Goal: Task Accomplishment & Management: Use online tool/utility

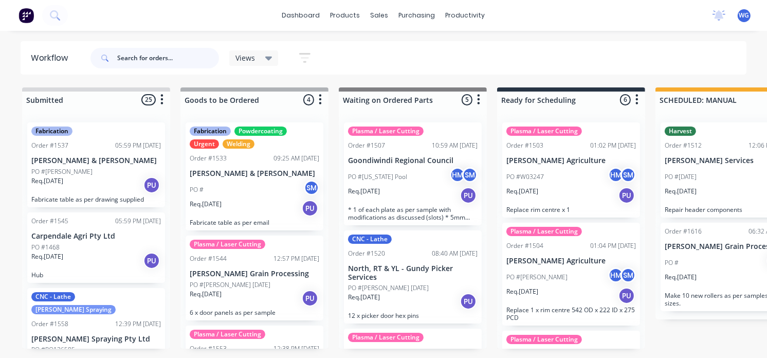
click at [136, 53] on input "text" at bounding box center [168, 58] width 102 height 21
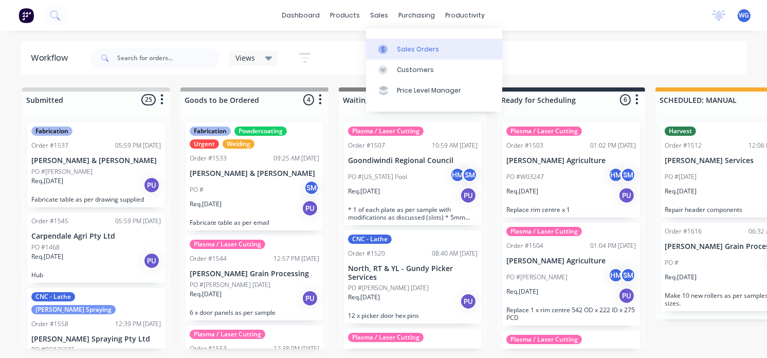
click at [412, 48] on div "Sales Orders" at bounding box center [418, 49] width 42 height 9
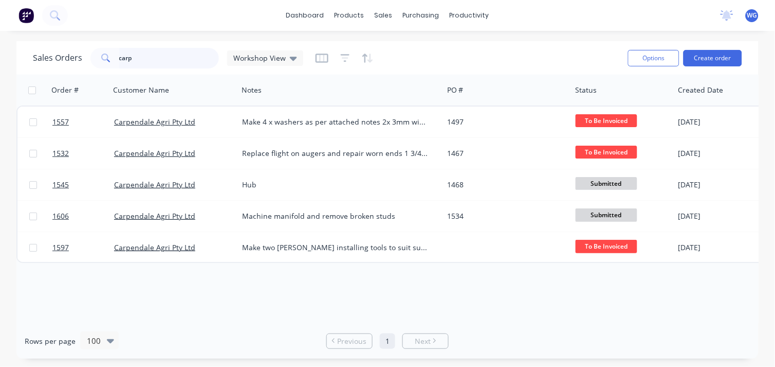
click at [150, 59] on input "carp" at bounding box center [169, 58] width 100 height 21
type input "c"
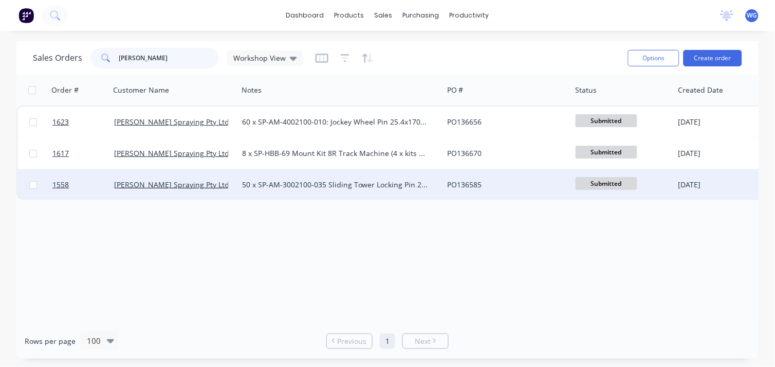
type input "[PERSON_NAME]"
click at [204, 185] on div "[PERSON_NAME] Spraying Pty Ltd" at bounding box center [171, 184] width 114 height 10
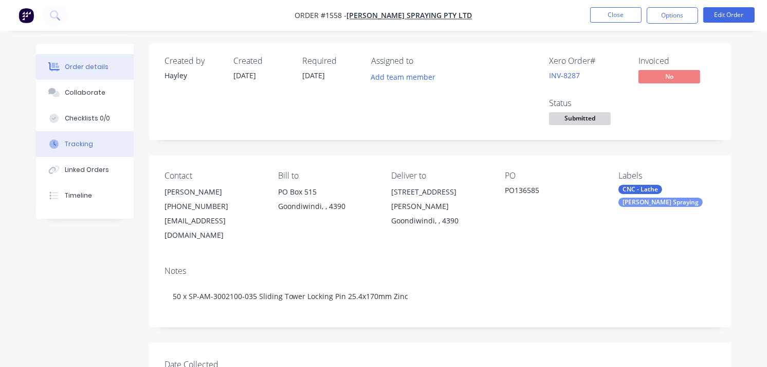
click at [77, 147] on div "Tracking" at bounding box center [79, 143] width 28 height 9
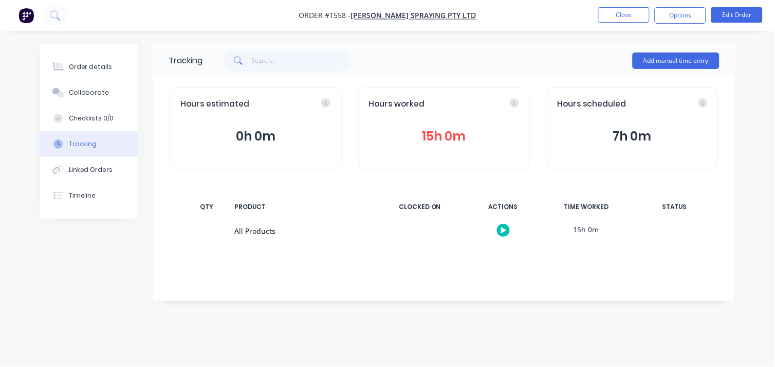
click at [500, 222] on div at bounding box center [503, 229] width 77 height 25
click at [501, 234] on button "button" at bounding box center [503, 230] width 13 height 13
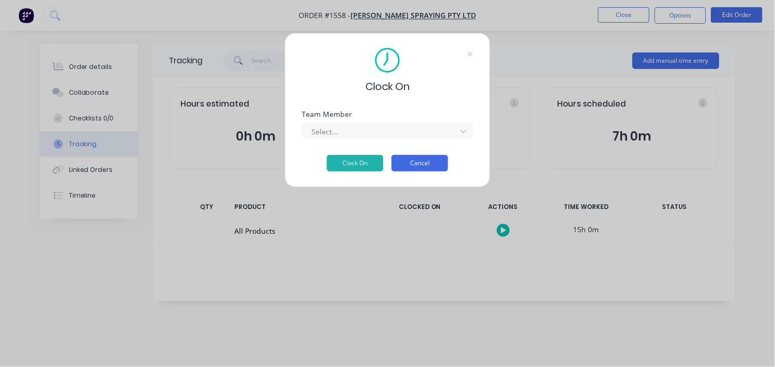
click at [409, 163] on button "Cancel" at bounding box center [420, 163] width 57 height 16
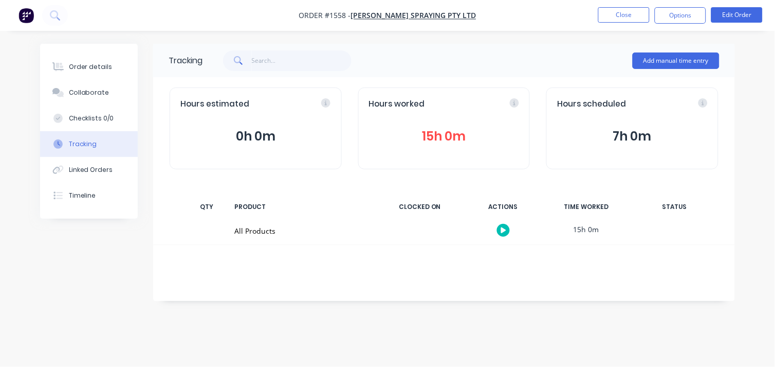
click at [437, 139] on button "15h 0m" at bounding box center [444, 136] width 151 height 20
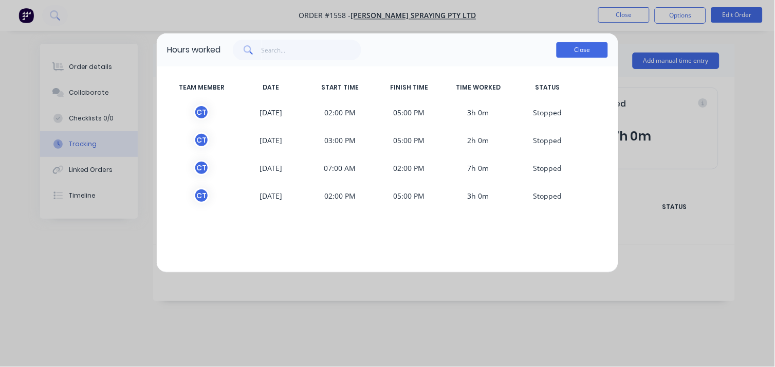
click at [582, 56] on button "Close" at bounding box center [582, 49] width 51 height 15
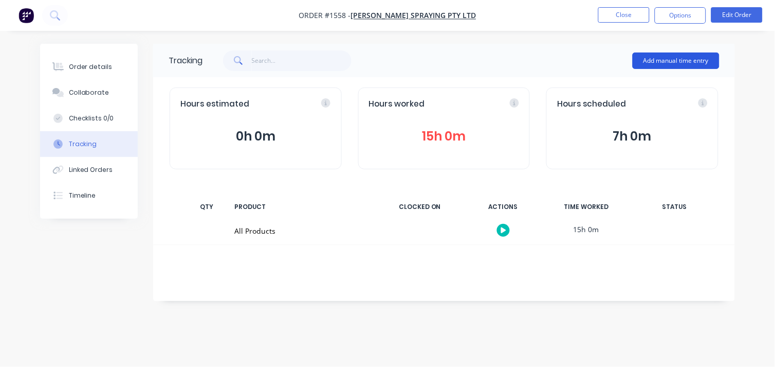
click at [646, 64] on button "Add manual time entry" at bounding box center [676, 60] width 87 height 16
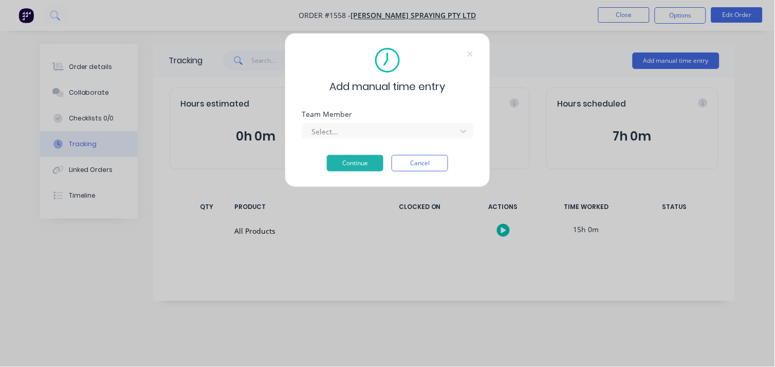
click at [324, 120] on div "Select..." at bounding box center [388, 129] width 172 height 18
click at [324, 122] on div "Select..." at bounding box center [388, 129] width 172 height 18
click at [326, 134] on div at bounding box center [380, 131] width 141 height 13
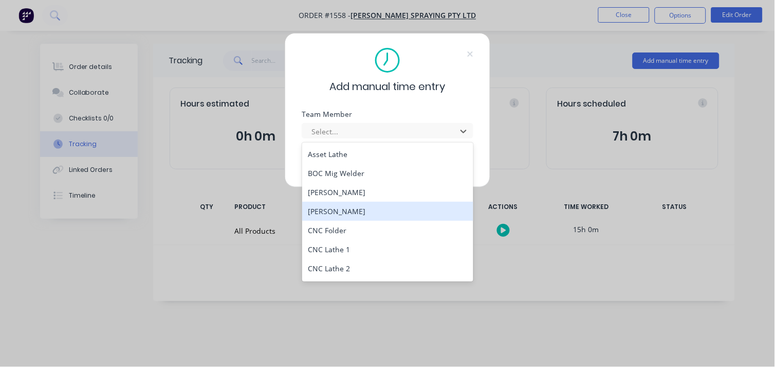
click at [366, 206] on div "[PERSON_NAME]" at bounding box center [388, 211] width 172 height 19
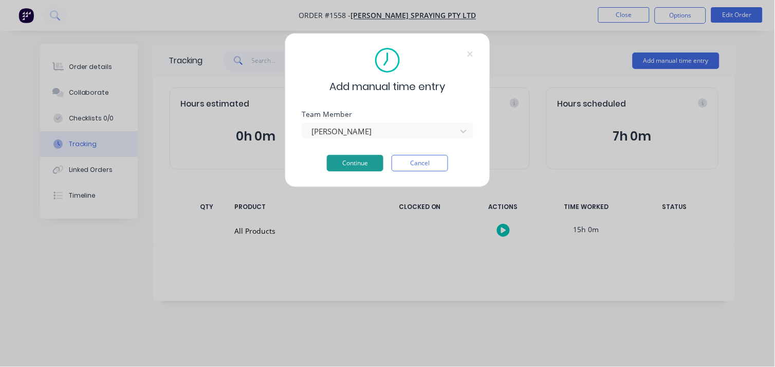
click at [354, 161] on button "Continue" at bounding box center [355, 163] width 57 height 16
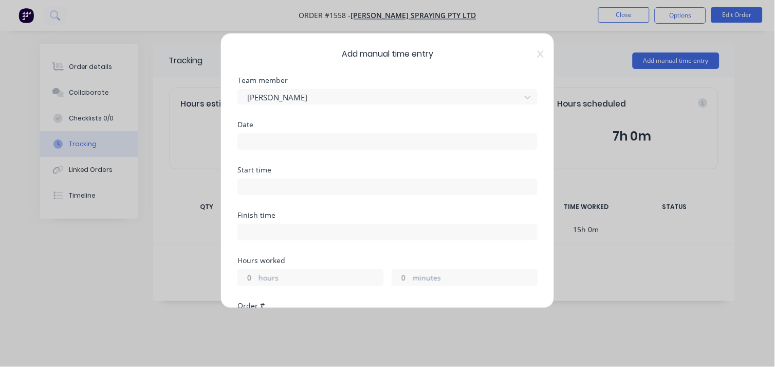
click at [270, 172] on div "Start time" at bounding box center [388, 169] width 300 height 7
click at [278, 168] on div "Start time" at bounding box center [388, 169] width 300 height 7
click at [258, 168] on div "Start time" at bounding box center [388, 169] width 300 height 7
click at [252, 147] on input at bounding box center [387, 141] width 299 height 15
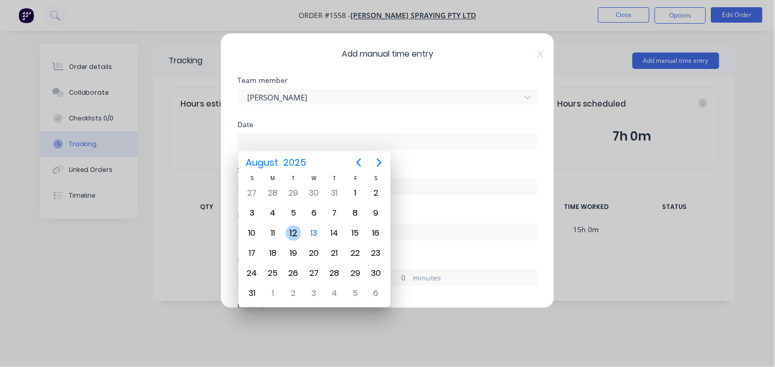
click at [294, 231] on div "12" at bounding box center [293, 232] width 15 height 15
type input "[DATE]"
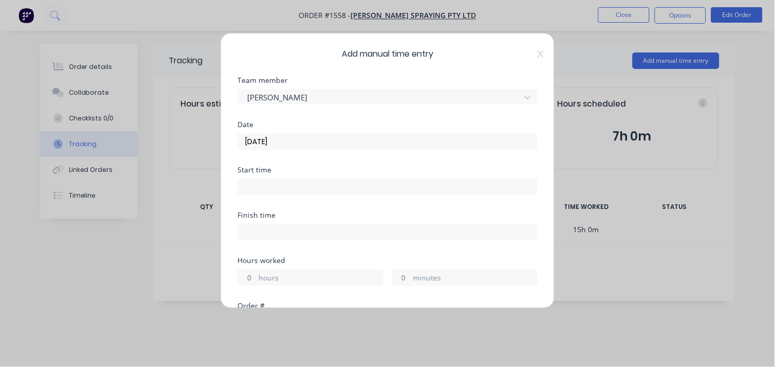
click at [252, 186] on input at bounding box center [387, 186] width 299 height 15
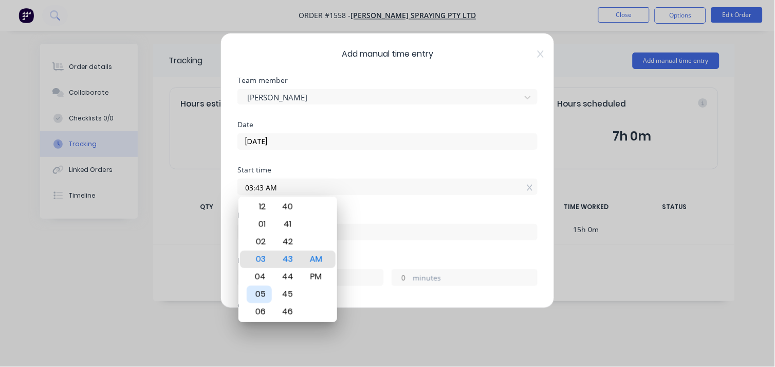
click at [263, 301] on div "05" at bounding box center [259, 293] width 25 height 17
click at [259, 309] on div "07" at bounding box center [259, 311] width 25 height 17
type input "07:00 AM"
click at [284, 264] on div "00" at bounding box center [287, 258] width 25 height 17
click at [372, 254] on div "Finish time" at bounding box center [388, 233] width 300 height 45
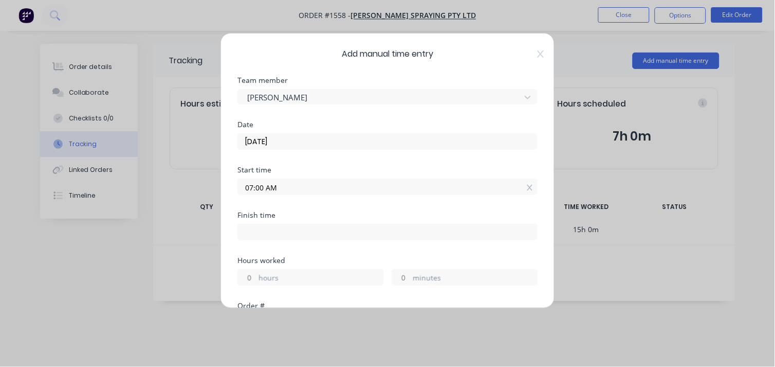
click at [265, 230] on input at bounding box center [387, 231] width 299 height 15
type input "08:43 AM"
type input "1"
type input "43"
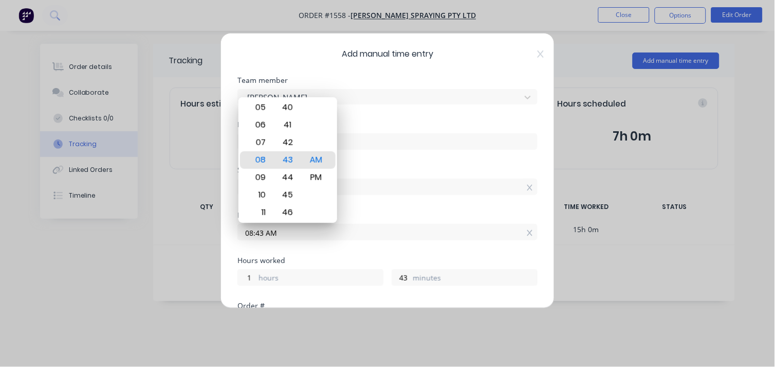
drag, startPoint x: 222, startPoint y: 162, endPoint x: 192, endPoint y: 206, distance: 53.3
click at [192, 206] on div "Add manual time entry Team member [PERSON_NAME] Date [DATE] Start time 07:00 AM…" at bounding box center [387, 183] width 775 height 367
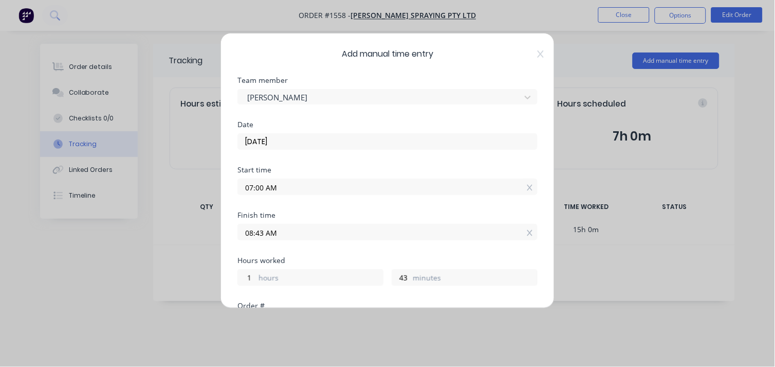
click at [263, 232] on input "08:43 AM" at bounding box center [387, 231] width 299 height 15
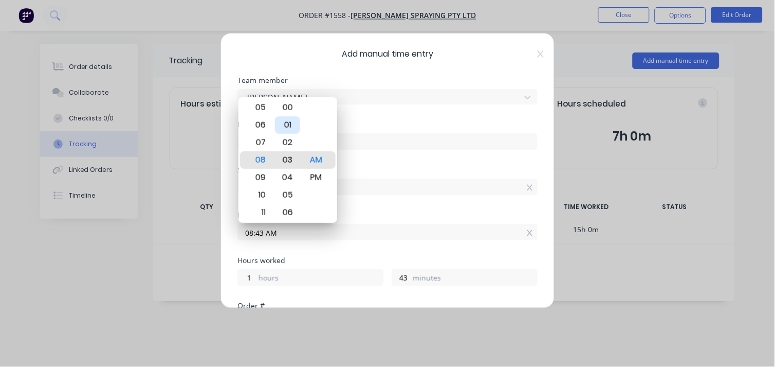
type input "08:03 AM"
type input "3"
type input "08:00 AM"
type input "0"
drag, startPoint x: 282, startPoint y: 159, endPoint x: 250, endPoint y: 176, distance: 36.1
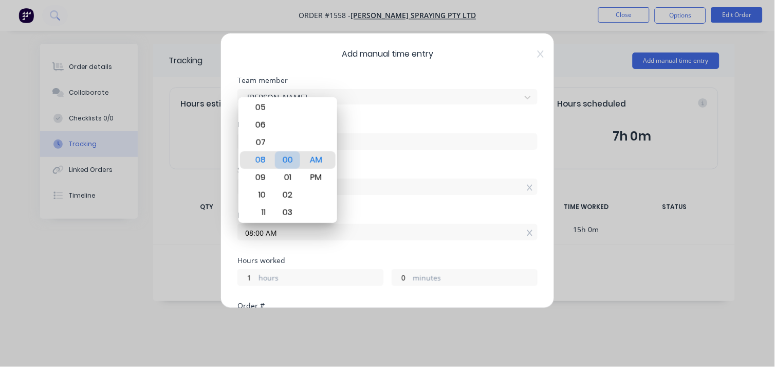
click at [250, 176] on div "12 01 02 03 04 05 06 07 08 09 10 11 00 01 02 03 04 05 06 07 08 09 10 11 12 13 1…" at bounding box center [288, 159] width 99 height 125
click at [287, 154] on div "00" at bounding box center [287, 159] width 25 height 17
click at [394, 146] on input "[DATE]" at bounding box center [387, 141] width 299 height 15
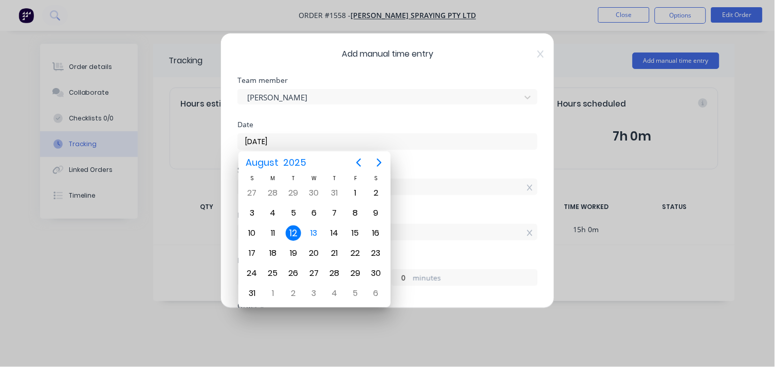
click at [434, 231] on input "08:00 AM" at bounding box center [387, 231] width 299 height 15
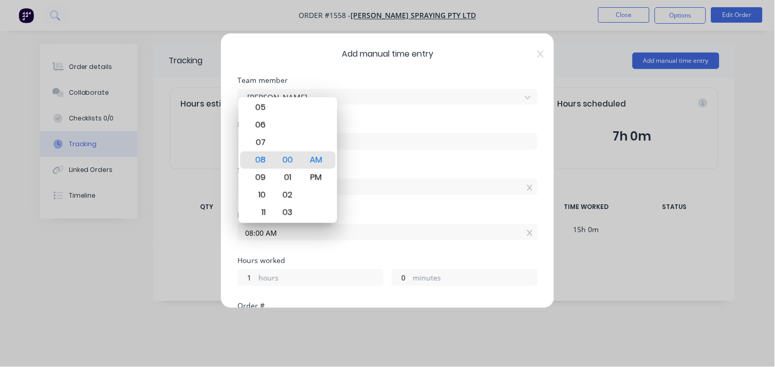
click at [421, 224] on label "08:00 AM" at bounding box center [388, 232] width 300 height 16
click at [421, 224] on input "08:00 AM" at bounding box center [387, 231] width 299 height 15
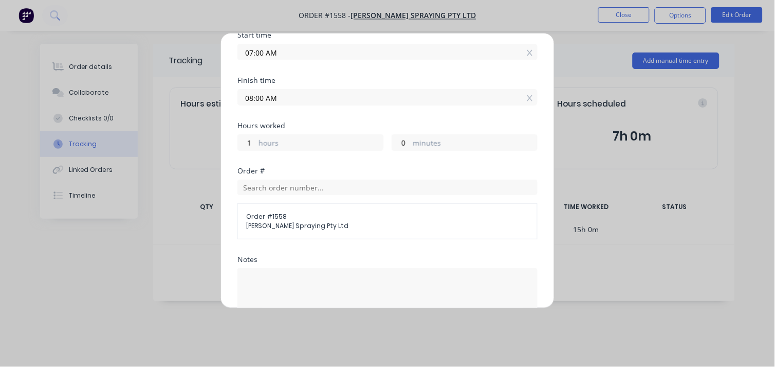
scroll to position [276, 0]
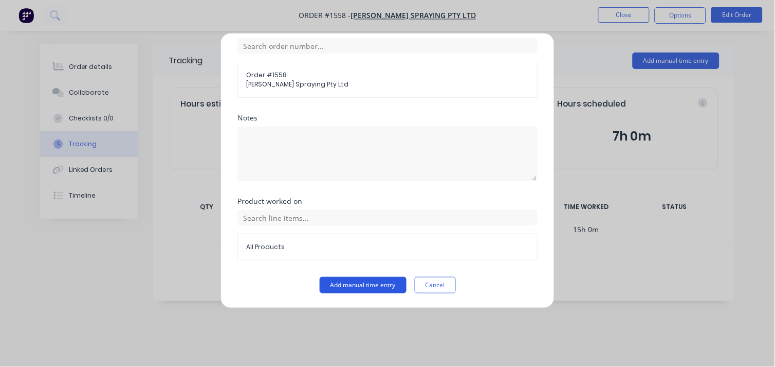
click at [353, 285] on button "Add manual time entry" at bounding box center [363, 285] width 87 height 16
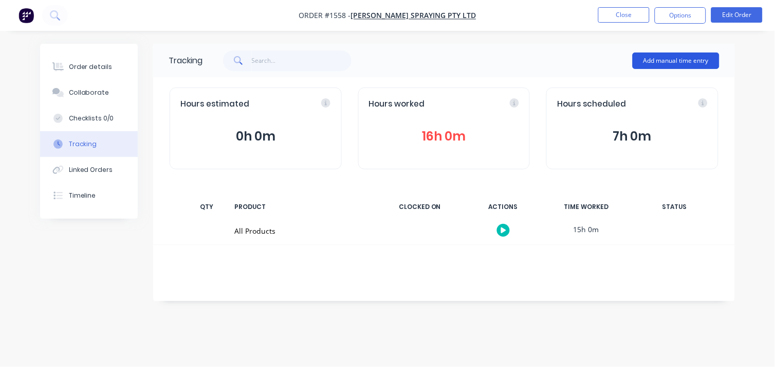
click at [666, 63] on button "Add manual time entry" at bounding box center [676, 60] width 87 height 16
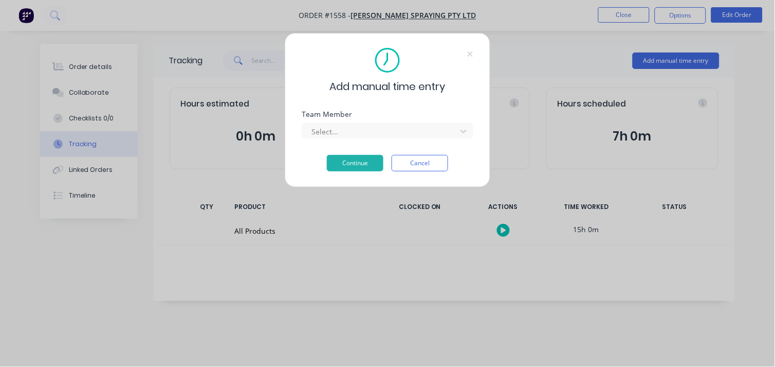
click at [339, 107] on div "Add manual time entry Team Member Select... Continue Cancel" at bounding box center [388, 110] width 206 height 154
click at [328, 134] on div at bounding box center [380, 131] width 141 height 13
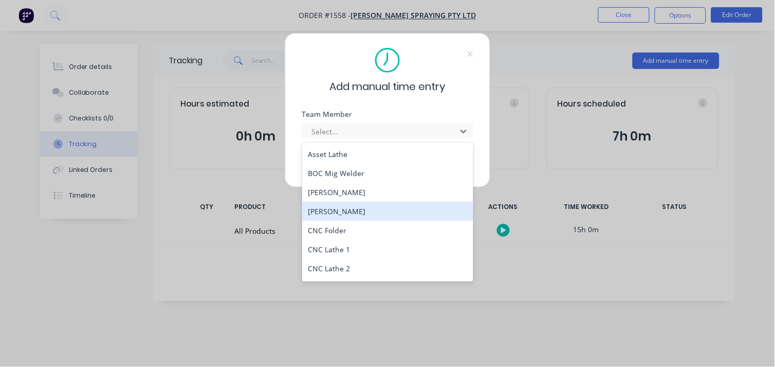
click at [348, 209] on div "[PERSON_NAME]" at bounding box center [388, 211] width 172 height 19
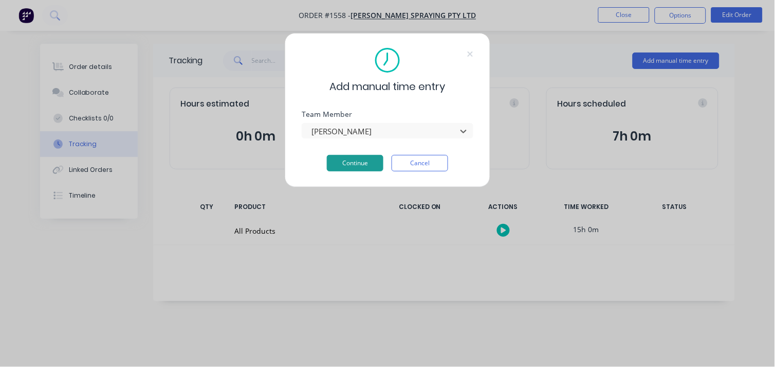
click at [355, 162] on button "Continue" at bounding box center [355, 163] width 57 height 16
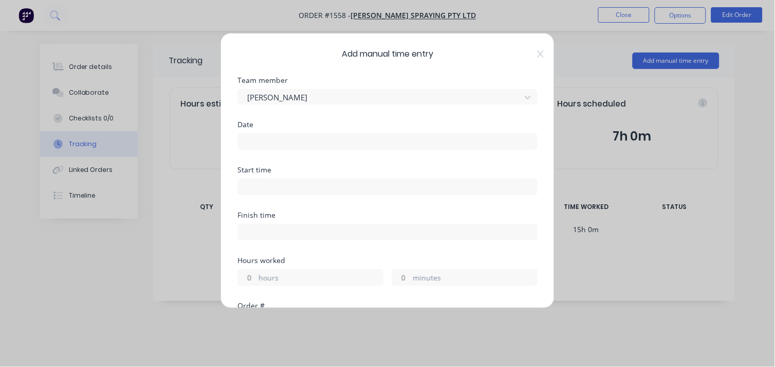
click at [258, 139] on input at bounding box center [387, 141] width 299 height 15
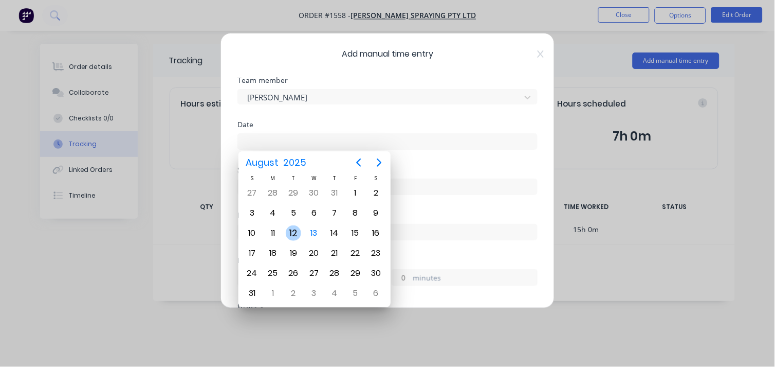
click at [300, 227] on div "12" at bounding box center [293, 233] width 21 height 20
type input "[DATE]"
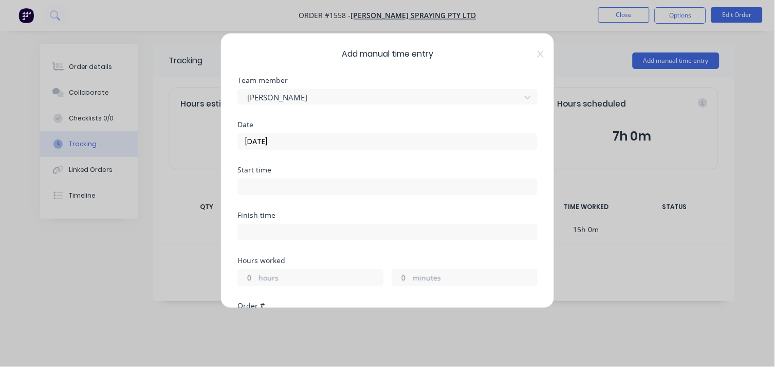
click at [260, 193] on input at bounding box center [387, 186] width 299 height 15
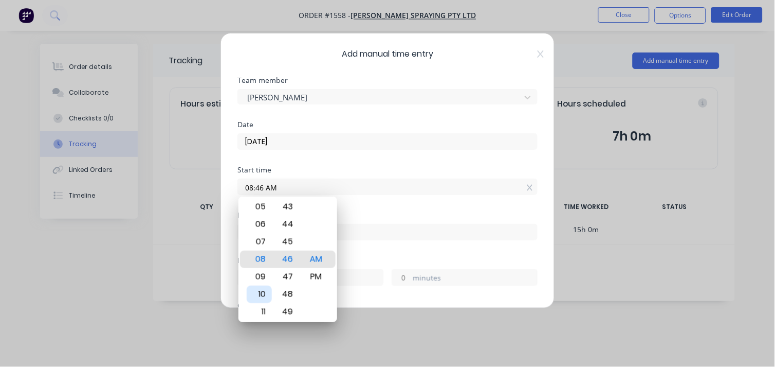
click at [259, 290] on div "10" at bounding box center [259, 293] width 25 height 17
click at [259, 305] on div "03" at bounding box center [259, 311] width 25 height 17
click at [322, 273] on div "PM" at bounding box center [315, 276] width 25 height 17
click at [364, 223] on div at bounding box center [388, 230] width 300 height 19
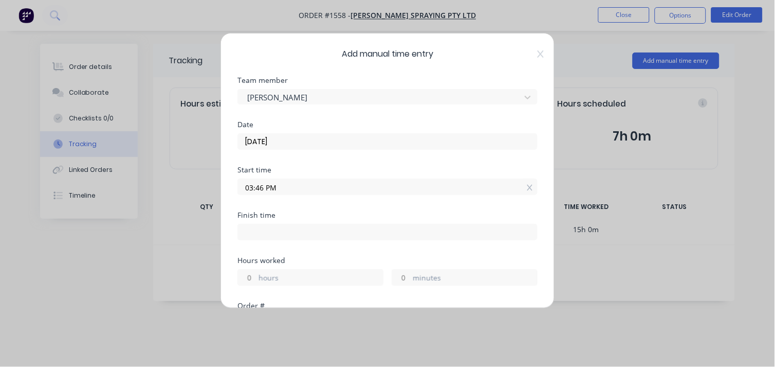
click at [256, 188] on input "03:46 PM" at bounding box center [387, 186] width 299 height 15
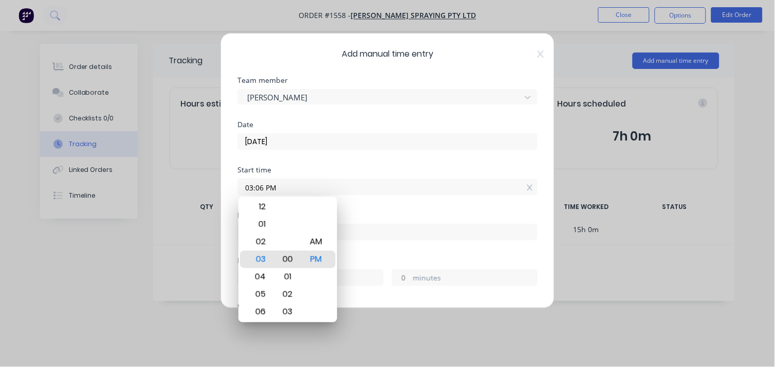
type input "03:00 PM"
click at [284, 261] on div "00" at bounding box center [287, 258] width 25 height 17
click at [399, 257] on div "Hours worked" at bounding box center [388, 260] width 300 height 7
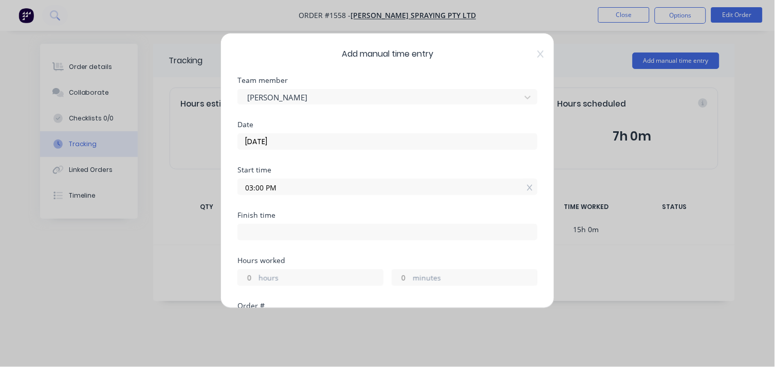
click at [267, 229] on input at bounding box center [387, 231] width 299 height 15
type input "08:46 AM"
type input "-6"
type input "-14"
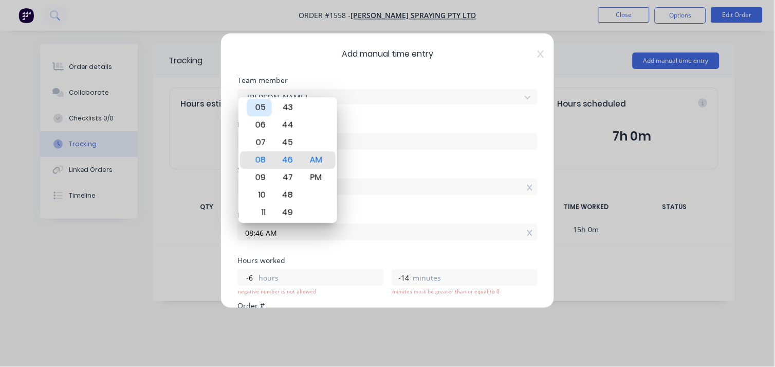
click at [264, 108] on div "05" at bounding box center [259, 107] width 25 height 17
type input "05:46 AM"
type input "-9"
type input "05:06 AM"
type input "-54"
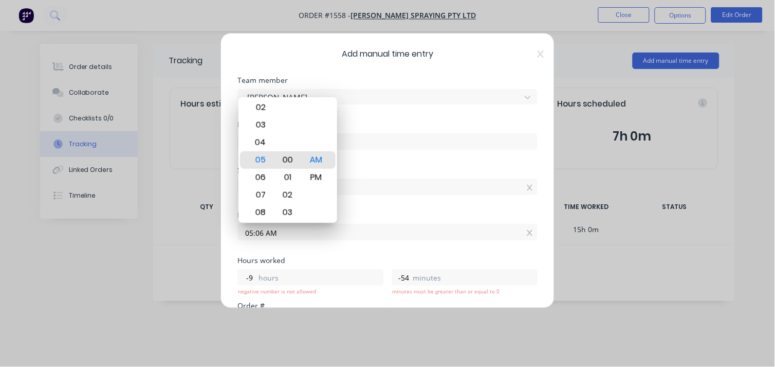
type input "05:00 AM"
type input "-10"
type input "0"
click at [285, 152] on div "00" at bounding box center [287, 159] width 25 height 17
click at [383, 178] on label "03:00 PM" at bounding box center [388, 186] width 300 height 16
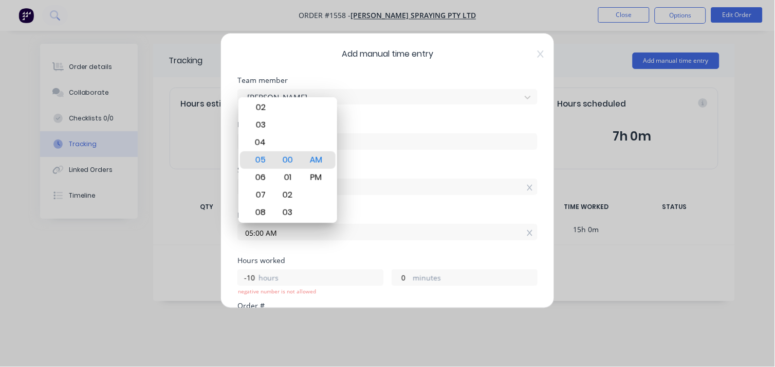
click at [383, 179] on input "03:00 PM" at bounding box center [387, 186] width 299 height 15
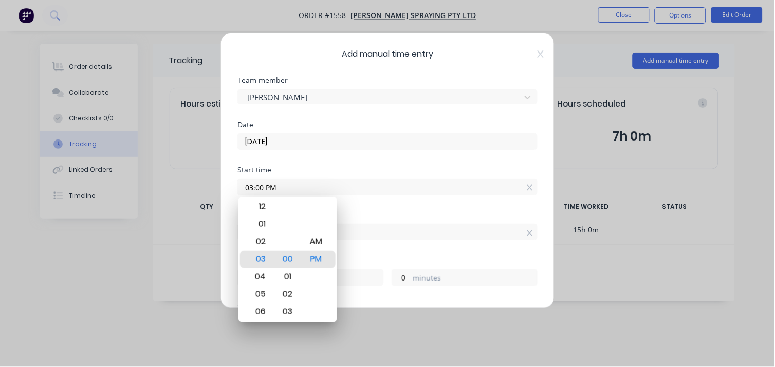
click at [361, 238] on input "05:00 AM" at bounding box center [387, 231] width 299 height 15
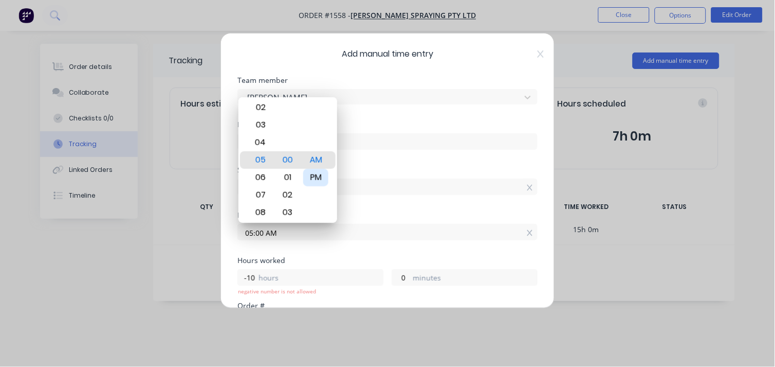
click at [312, 173] on div "PM" at bounding box center [315, 177] width 25 height 17
type input "05:00 PM"
type input "2"
click at [353, 244] on div "Finish time 05:00 PM" at bounding box center [388, 233] width 300 height 45
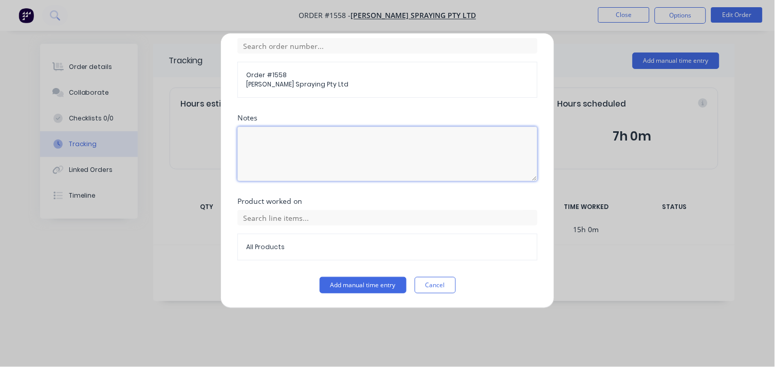
click at [272, 147] on textarea at bounding box center [388, 153] width 300 height 54
type textarea "Help TJ set up mill"
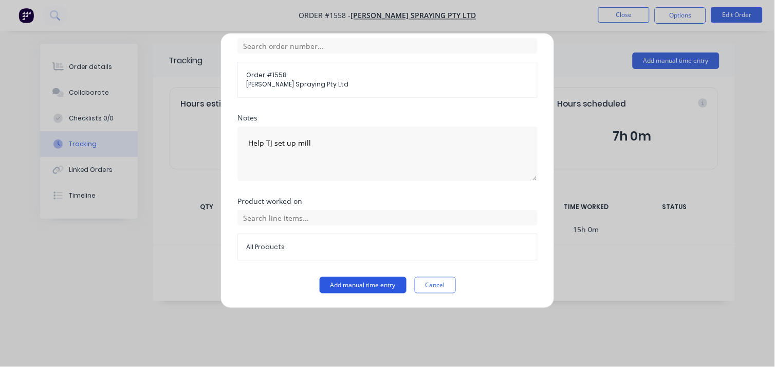
click at [346, 280] on button "Add manual time entry" at bounding box center [363, 285] width 87 height 16
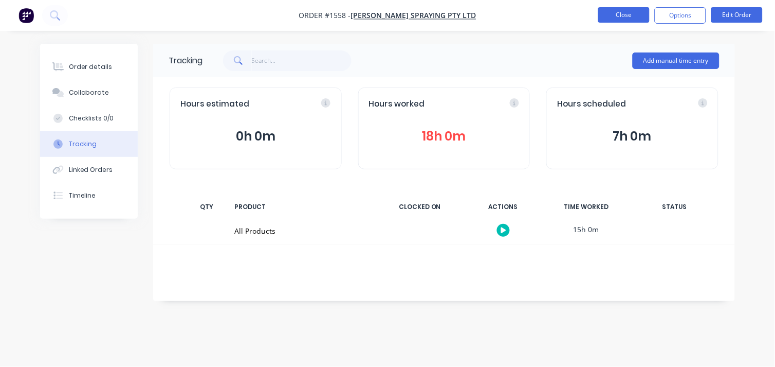
click at [631, 14] on button "Close" at bounding box center [623, 14] width 51 height 15
